Goal: Task Accomplishment & Management: Complete application form

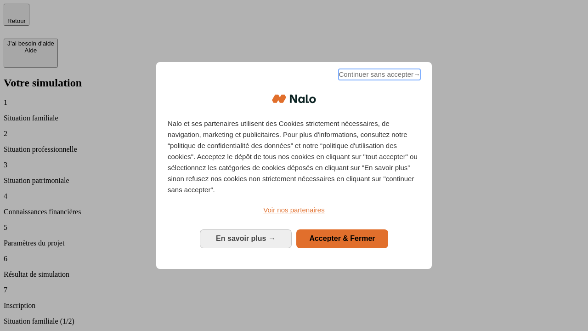
click at [379, 76] on span "Continuer sans accepter →" at bounding box center [380, 74] width 82 height 11
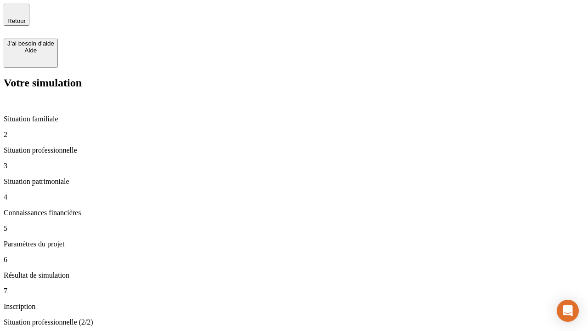
type input "30 000"
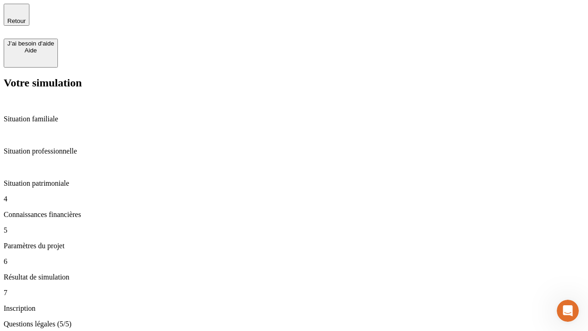
type input "25"
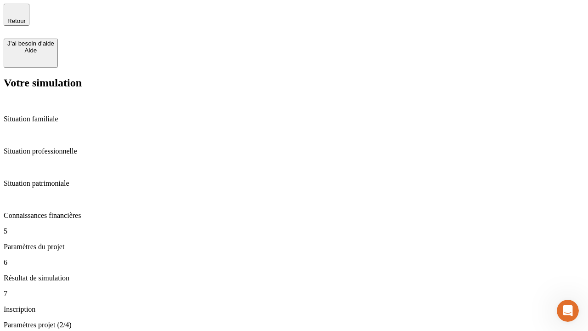
type input "5"
type input "1 000"
type input "640"
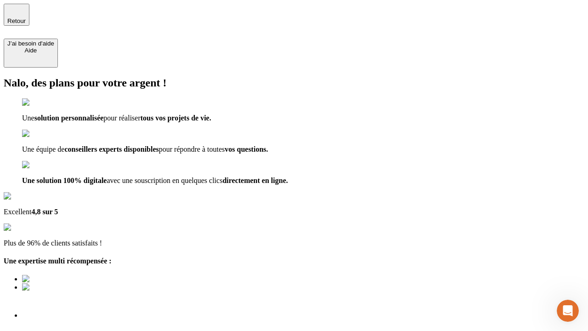
type input "[EMAIL_ADDRESS][PERSON_NAME][DOMAIN_NAME]"
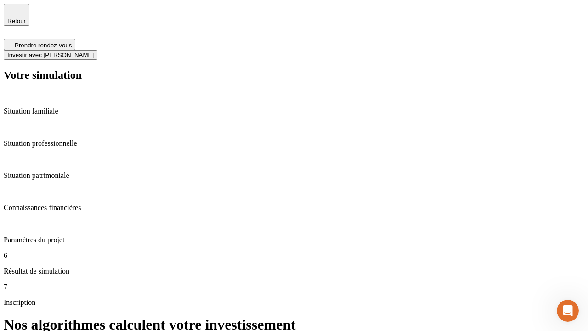
scroll to position [4, 0]
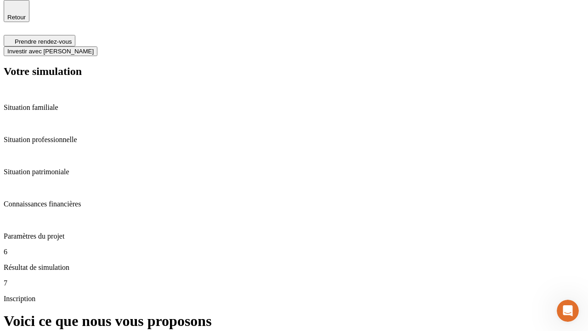
click at [94, 48] on span "Investir avec [PERSON_NAME]" at bounding box center [50, 51] width 86 height 7
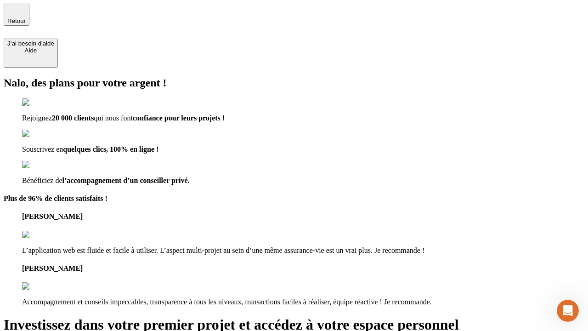
type input "[PERSON_NAME][EMAIL_ADDRESS][DOMAIN_NAME]"
